Goal: Transaction & Acquisition: Purchase product/service

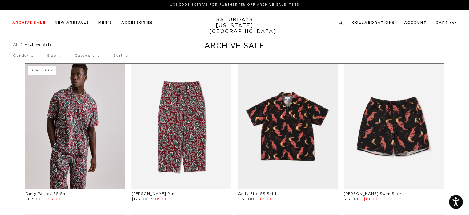
click at [121, 52] on p "Sort" at bounding box center [120, 56] width 14 height 14
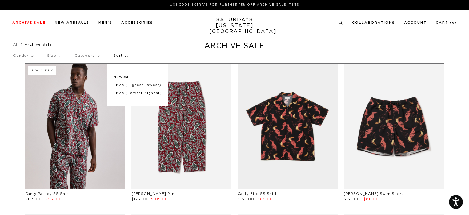
click at [131, 93] on p "Price (Lowest-highest)" at bounding box center [137, 93] width 48 height 8
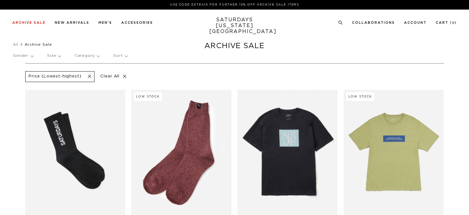
click at [56, 58] on p "Size" at bounding box center [54, 56] width 14 height 14
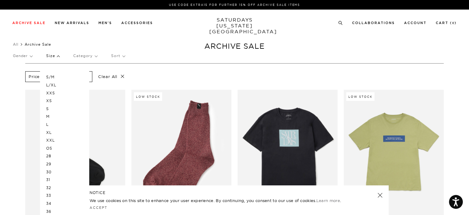
click at [26, 54] on p "Gender" at bounding box center [22, 56] width 19 height 14
click at [20, 77] on p "Mens" at bounding box center [31, 77] width 37 height 8
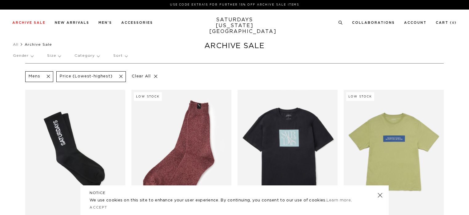
click at [26, 55] on p "Gender" at bounding box center [23, 56] width 20 height 14
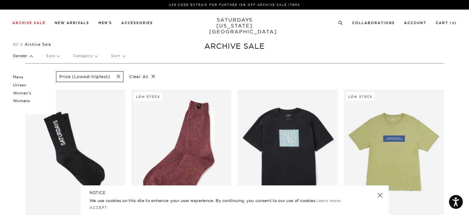
click at [24, 85] on p "Unisex" at bounding box center [31, 85] width 37 height 8
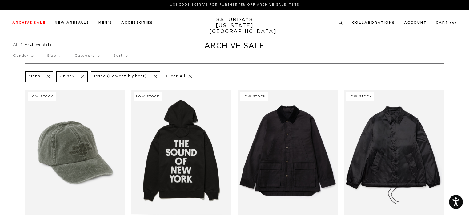
click at [122, 53] on p "Sort" at bounding box center [120, 56] width 14 height 14
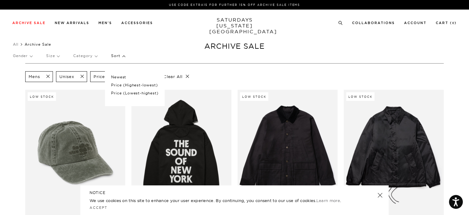
click at [135, 91] on p "Price (Lowest-highest)" at bounding box center [134, 93] width 47 height 8
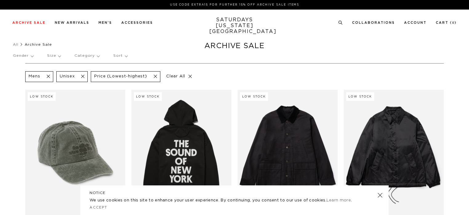
click at [61, 58] on p "Size" at bounding box center [54, 56] width 14 height 14
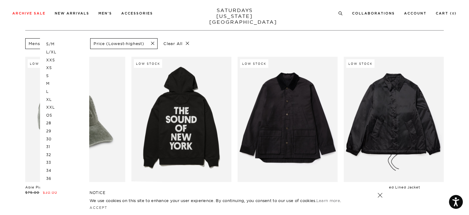
scroll to position [35, 0]
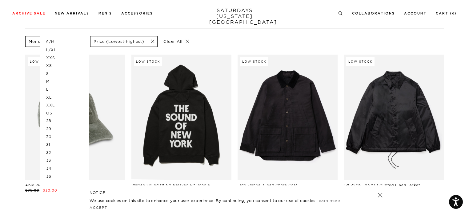
click at [56, 106] on p "XXL" at bounding box center [64, 105] width 37 height 8
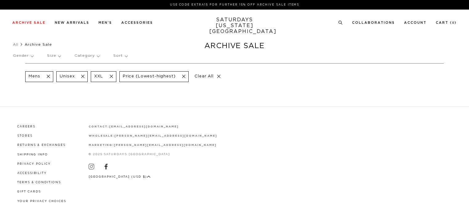
click at [53, 58] on p "Size" at bounding box center [54, 56] width 14 height 14
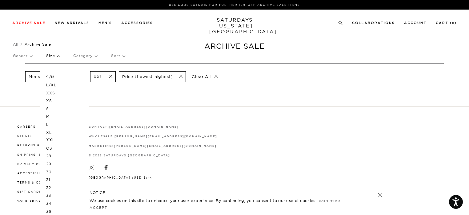
click at [57, 147] on p "OS" at bounding box center [64, 148] width 37 height 8
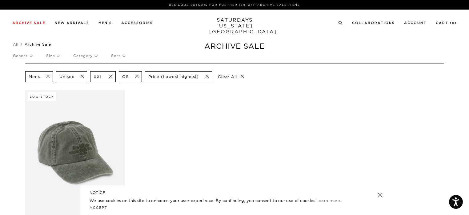
click at [84, 74] on span at bounding box center [80, 77] width 13 height 6
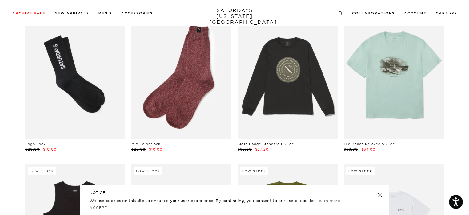
scroll to position [75, 0]
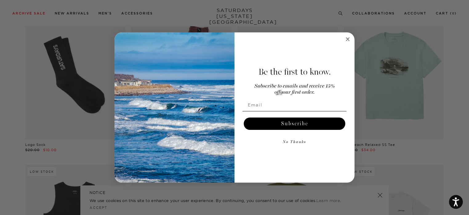
click at [350, 40] on circle "Close dialog" at bounding box center [347, 38] width 7 height 7
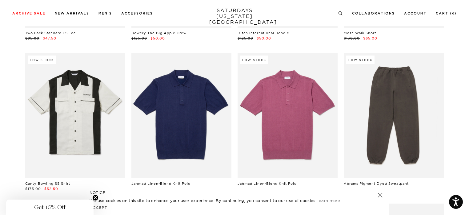
scroll to position [1301, 4]
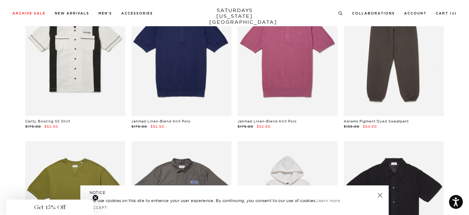
click at [384, 72] on link at bounding box center [394, 53] width 100 height 125
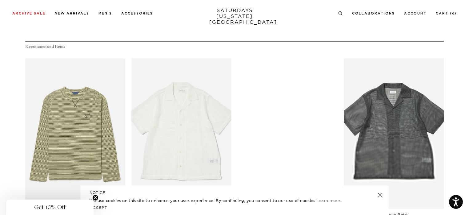
scroll to position [302, 4]
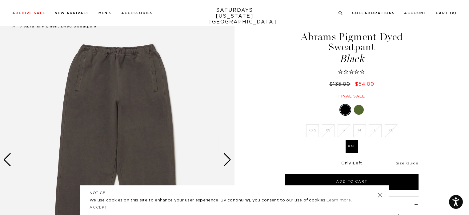
click at [229, 163] on div "Next slide" at bounding box center [227, 160] width 8 height 14
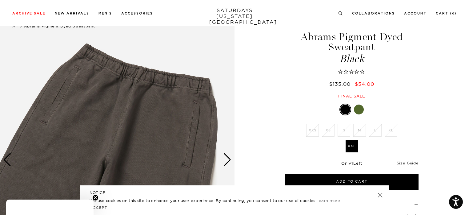
click at [229, 163] on div "Next slide" at bounding box center [227, 160] width 8 height 14
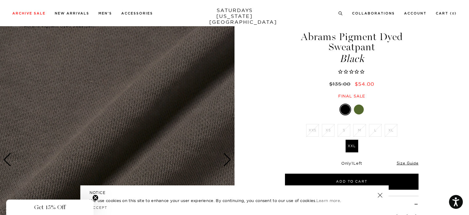
click at [229, 163] on div "Next slide" at bounding box center [227, 160] width 8 height 14
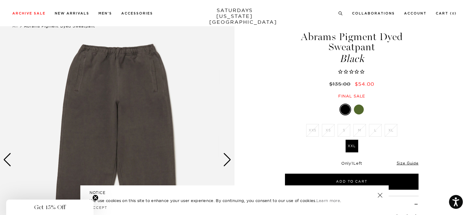
click at [229, 163] on div "Next slide" at bounding box center [227, 160] width 8 height 14
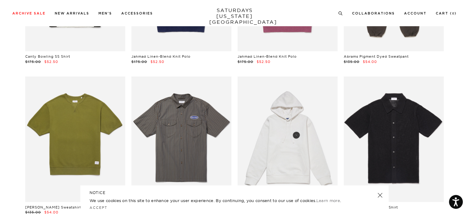
scroll to position [1225, 4]
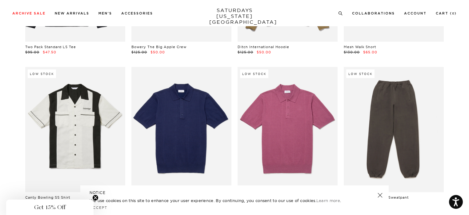
click at [399, 114] on link at bounding box center [394, 129] width 100 height 125
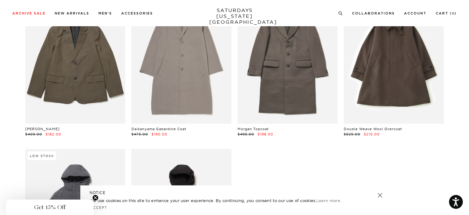
scroll to position [3677, 4]
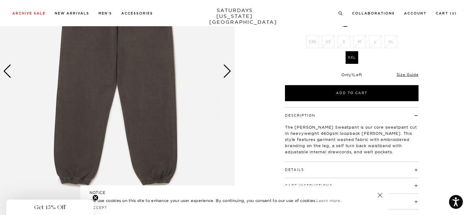
scroll to position [108, 0]
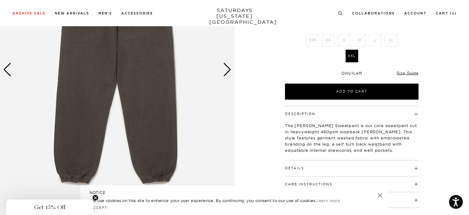
click at [414, 76] on div "Only 1 Left Size Guide" at bounding box center [352, 75] width 134 height 17
click at [413, 69] on div "Only 1 Left Size Guide" at bounding box center [352, 75] width 134 height 17
click at [411, 73] on link "Size Guide" at bounding box center [408, 72] width 22 height 5
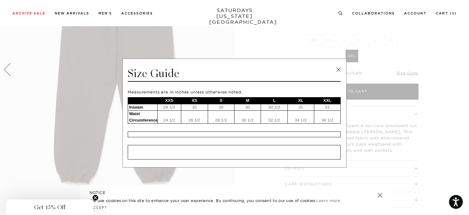
click at [341, 66] on div "Size Guide Measurements are in inches unless otherwise noted. XXS XS S M L XL X…" at bounding box center [234, 112] width 224 height 109
click at [334, 70] on link at bounding box center [338, 69] width 9 height 9
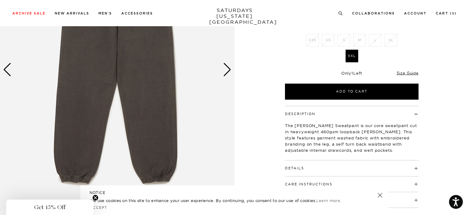
scroll to position [0, 0]
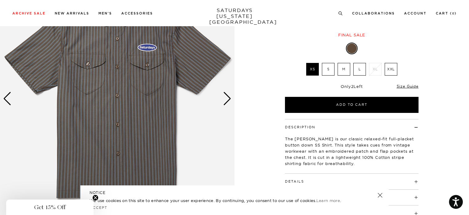
scroll to position [81, 0]
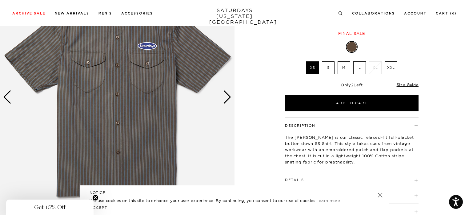
click at [401, 82] on link "Size Guide" at bounding box center [408, 84] width 22 height 5
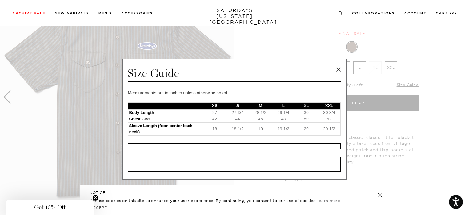
click at [335, 66] on link at bounding box center [338, 69] width 9 height 9
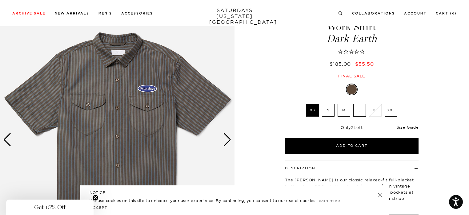
scroll to position [30, 0]
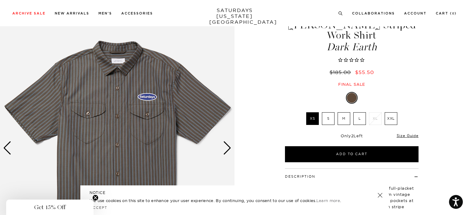
click at [229, 146] on div "Next slide" at bounding box center [227, 148] width 8 height 14
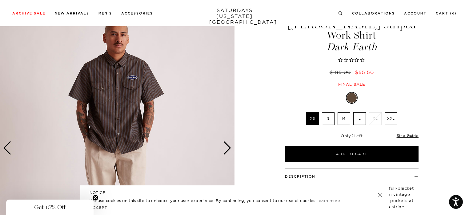
click at [229, 146] on div "Next slide" at bounding box center [227, 148] width 8 height 14
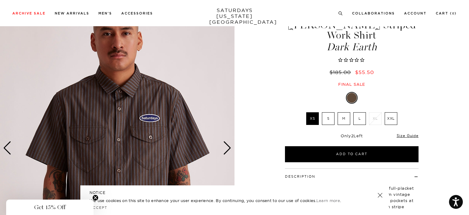
click at [229, 146] on div "Next slide" at bounding box center [227, 148] width 8 height 14
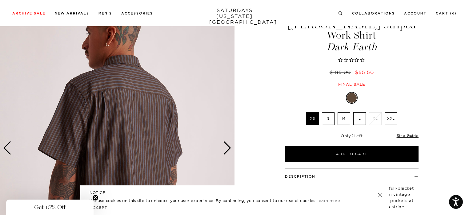
click at [229, 146] on div "Next slide" at bounding box center [227, 148] width 8 height 14
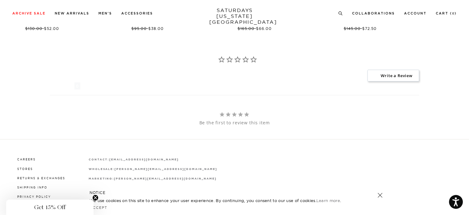
scroll to position [500, 0]
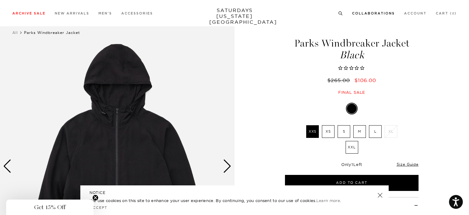
scroll to position [11, 0]
click at [408, 167] on div "Size Guide" at bounding box center [408, 164] width 22 height 6
click at [407, 165] on link "Size Guide" at bounding box center [408, 164] width 22 height 5
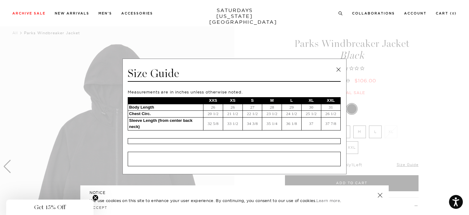
click at [335, 70] on link at bounding box center [338, 69] width 9 height 9
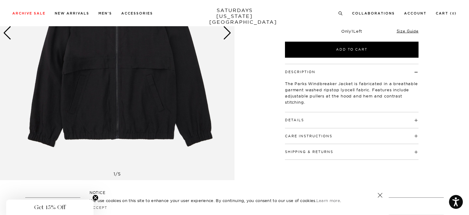
scroll to position [65, 0]
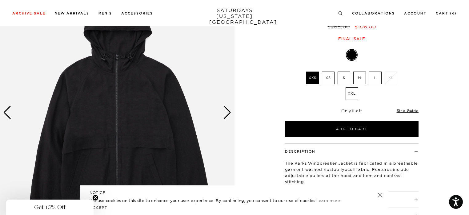
click at [227, 113] on div "Next slide" at bounding box center [227, 113] width 8 height 14
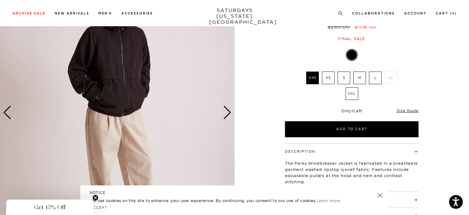
click at [227, 113] on div "Next slide" at bounding box center [227, 113] width 8 height 14
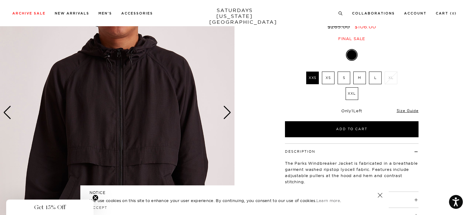
click at [227, 113] on div "Next slide" at bounding box center [227, 113] width 8 height 14
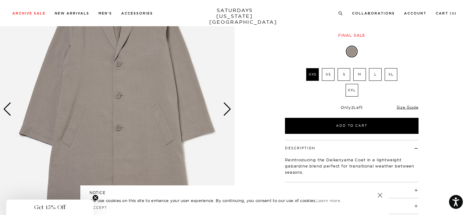
scroll to position [69, 4]
click at [407, 107] on link "Size Guide" at bounding box center [408, 106] width 22 height 5
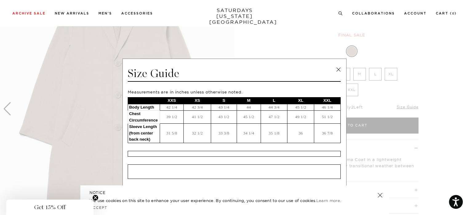
click at [334, 66] on link at bounding box center [338, 69] width 9 height 9
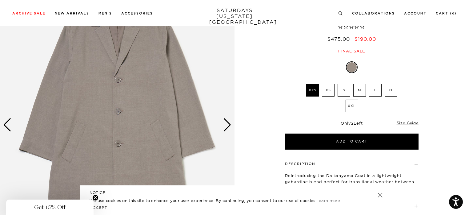
scroll to position [55, 4]
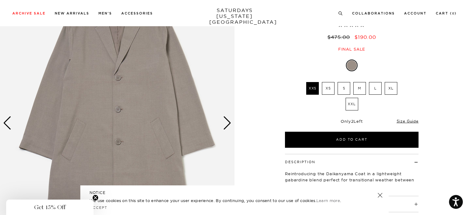
click at [223, 123] on div "Next slide" at bounding box center [227, 123] width 8 height 14
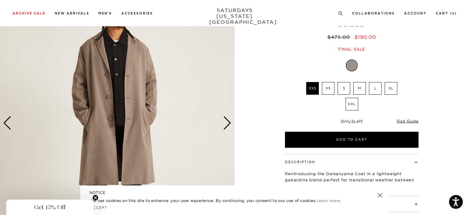
click at [223, 123] on div "Next slide" at bounding box center [227, 123] width 8 height 14
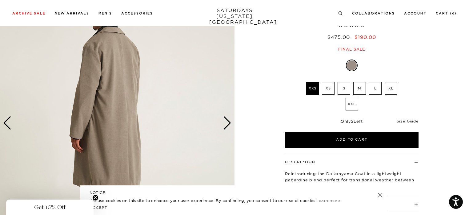
click at [223, 123] on div "Next slide" at bounding box center [227, 123] width 8 height 14
